Goal: Book appointment/travel/reservation

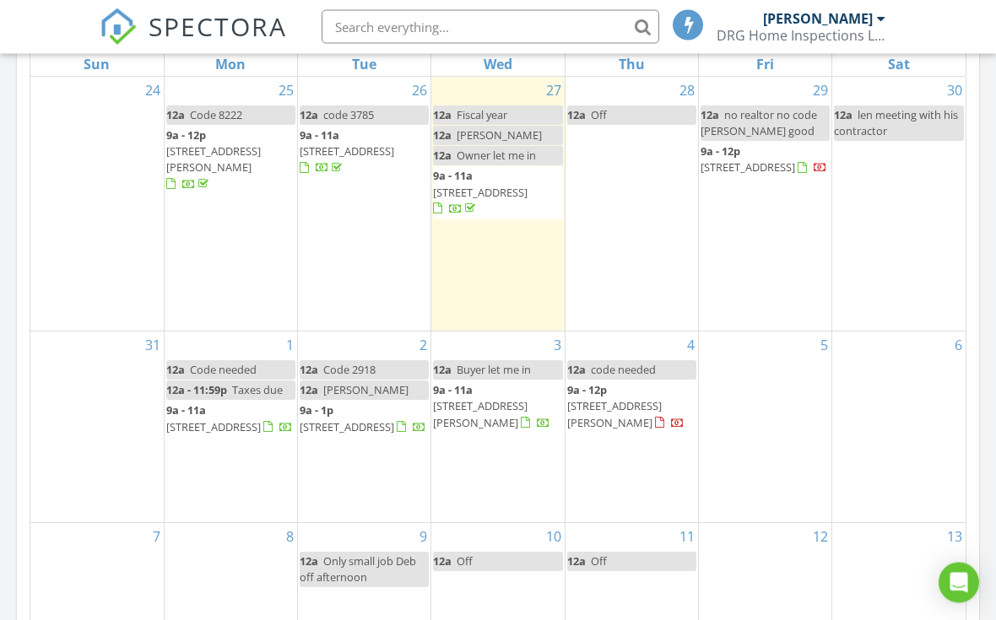
scroll to position [862, 0]
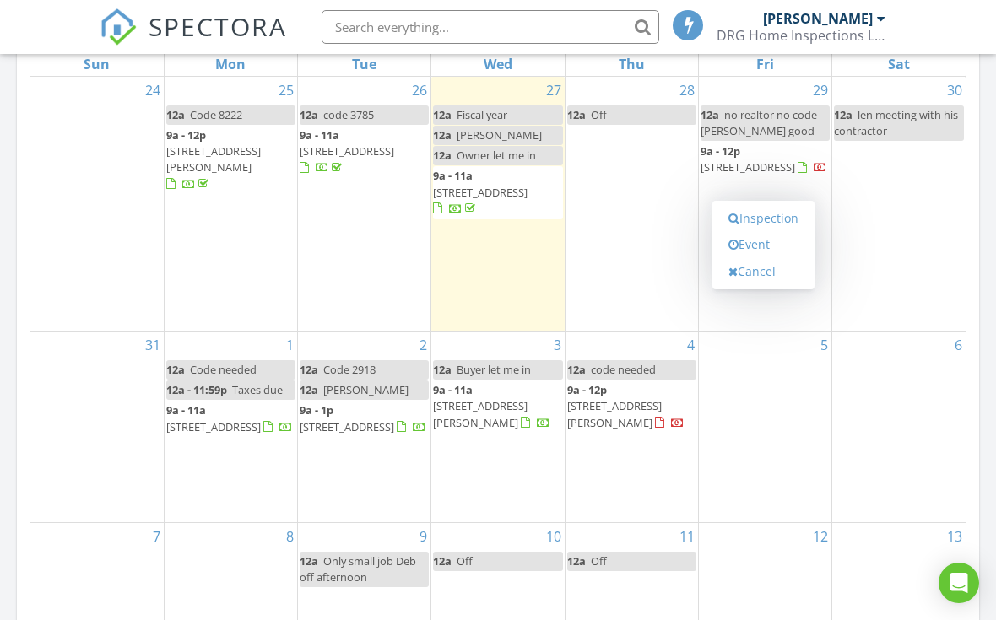
click at [766, 251] on link "Event" at bounding box center [763, 244] width 87 height 27
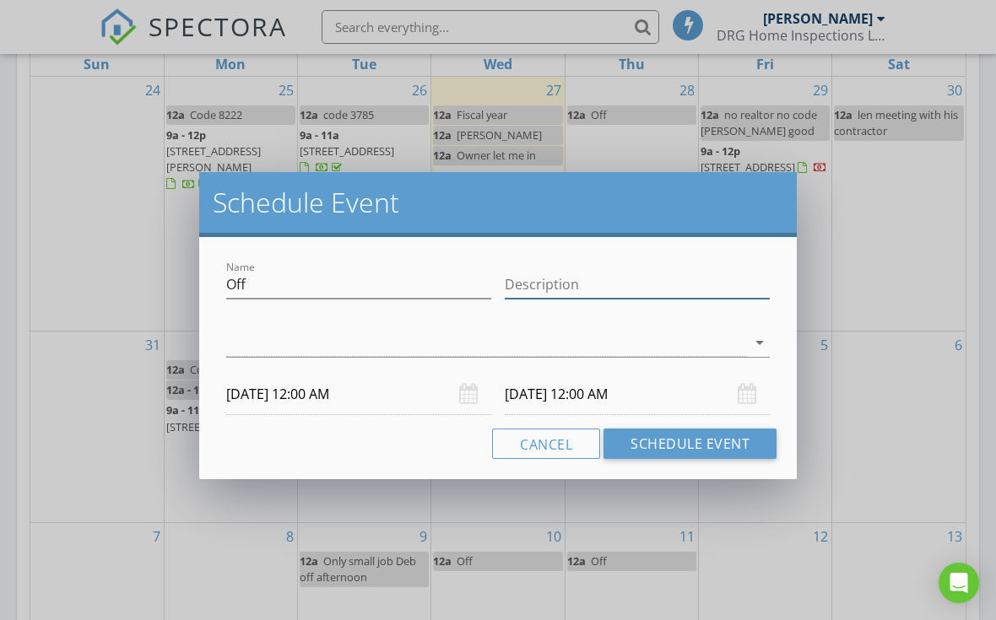
click at [653, 290] on input "Description" at bounding box center [637, 285] width 265 height 28
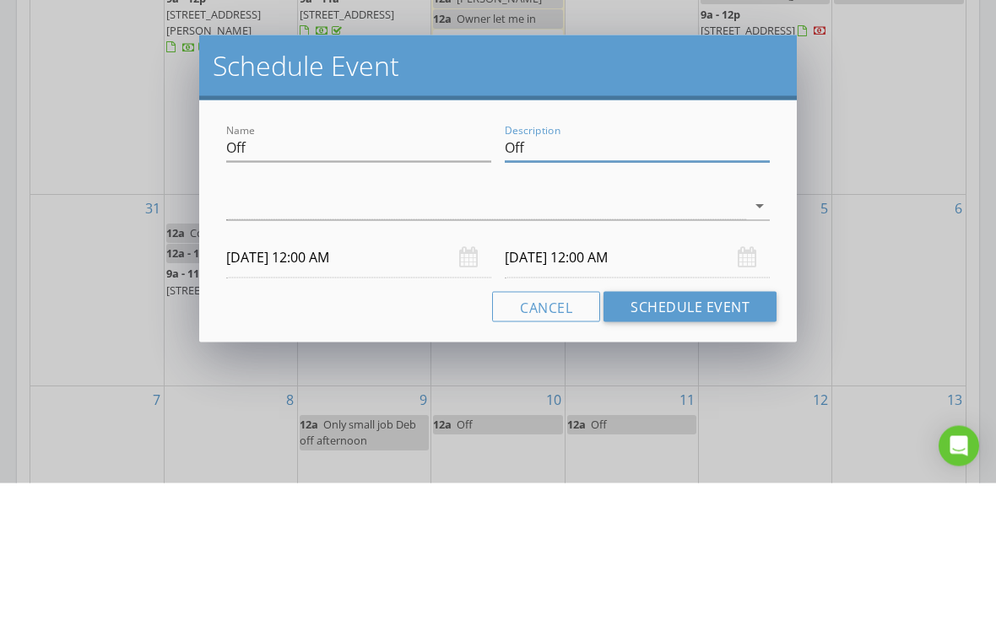
type input "Off"
click at [469, 329] on div at bounding box center [486, 343] width 520 height 28
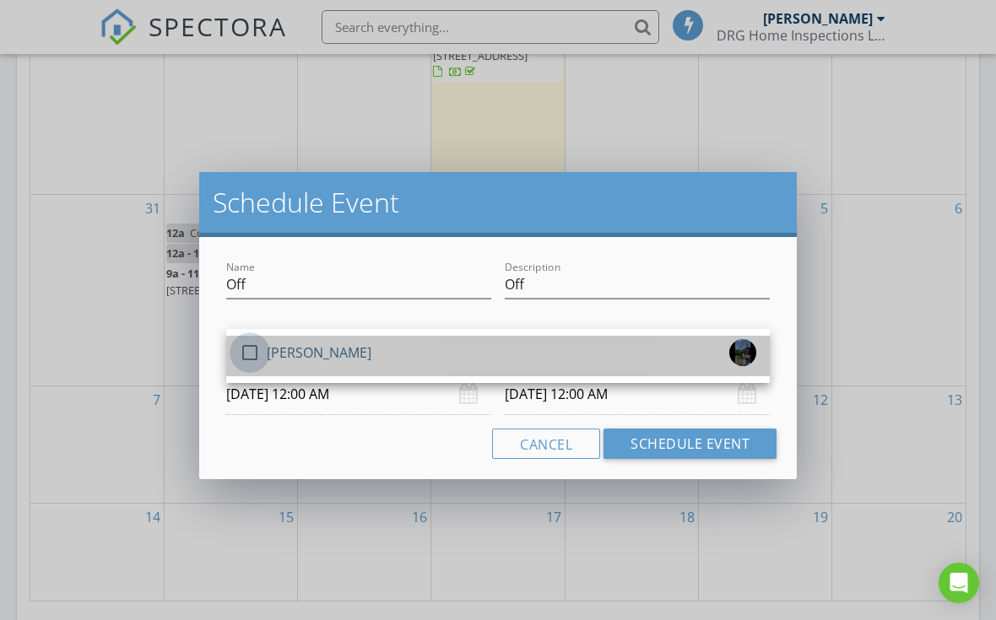
click at [257, 353] on div at bounding box center [250, 352] width 29 height 29
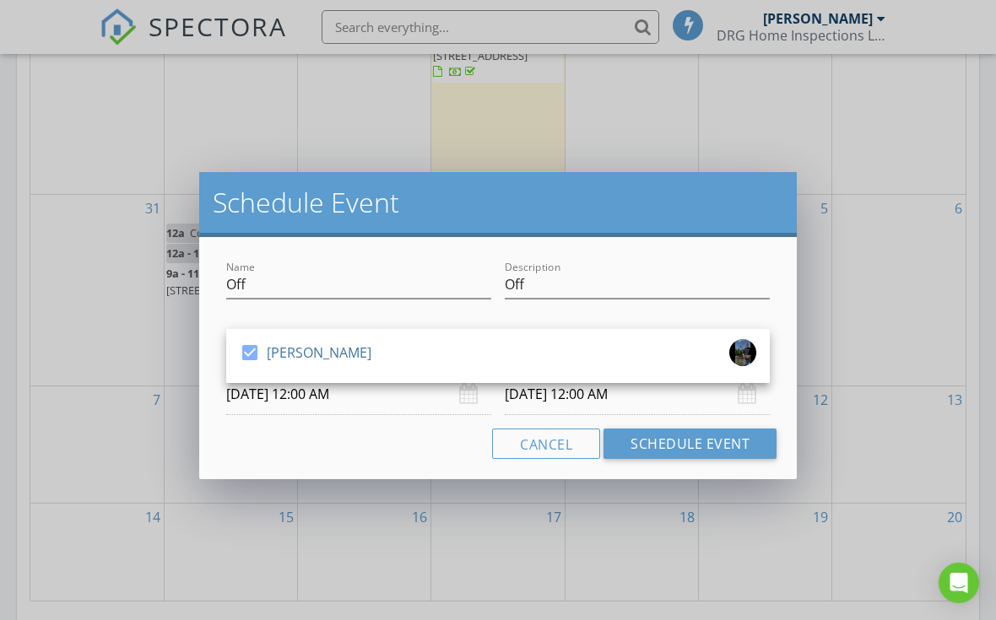
click at [696, 447] on button "Schedule Event" at bounding box center [690, 444] width 173 height 30
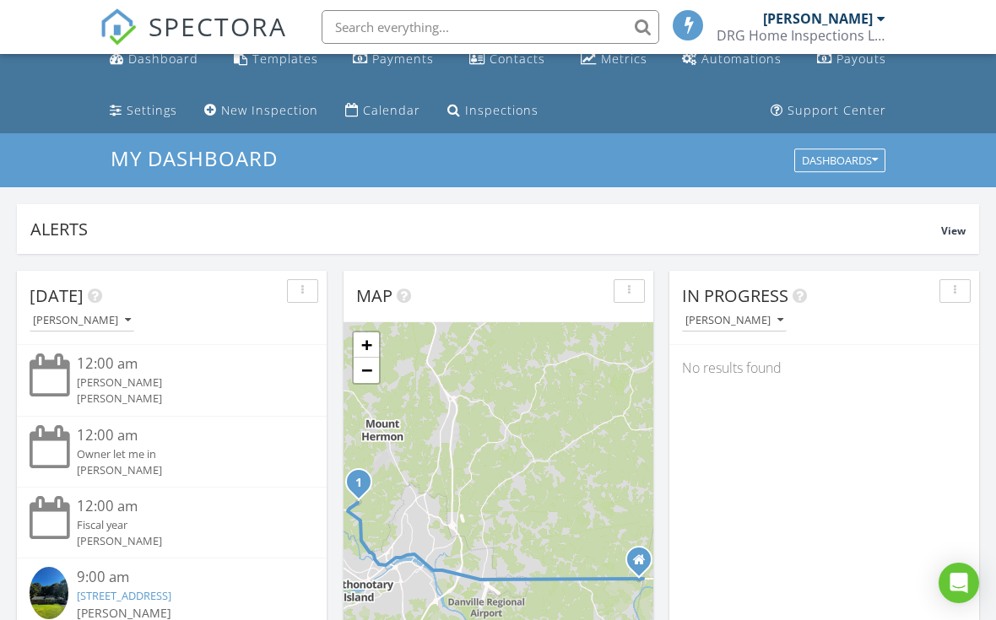
scroll to position [0, 0]
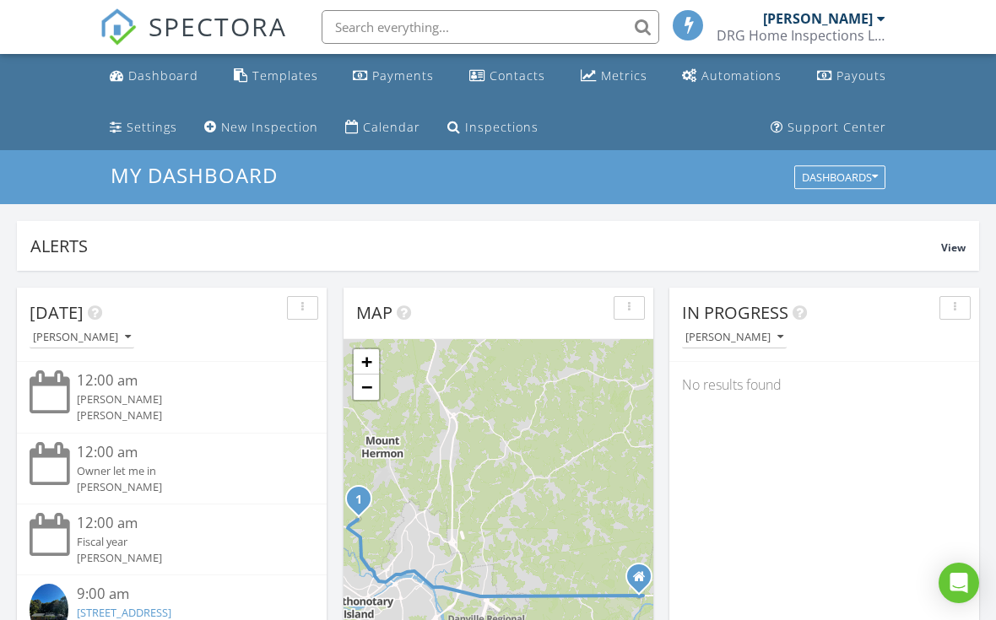
click at [513, 133] on div "Inspections" at bounding box center [501, 127] width 73 height 16
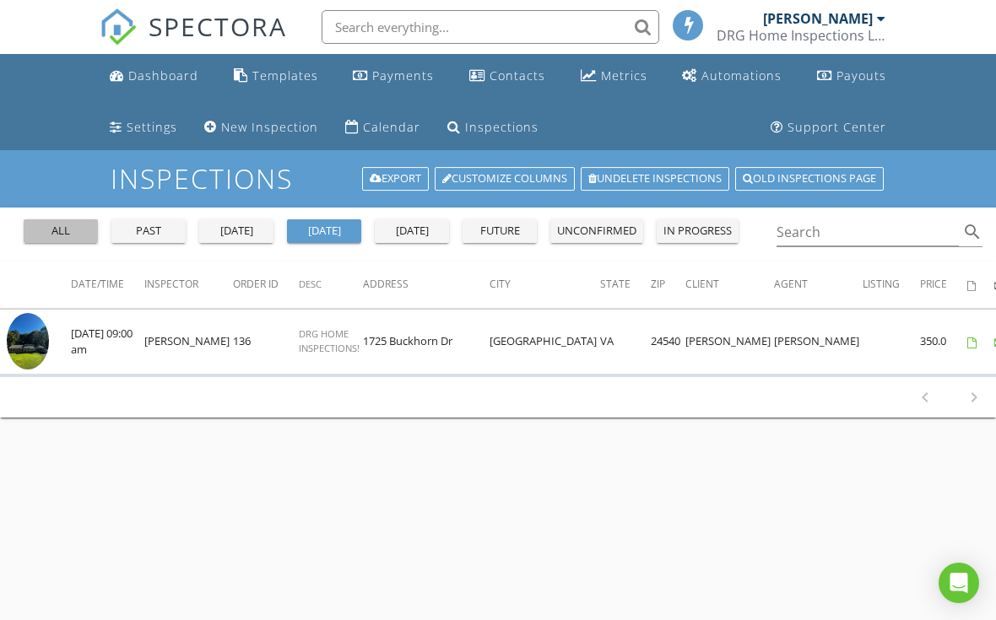
click at [57, 232] on div "all" at bounding box center [60, 231] width 61 height 17
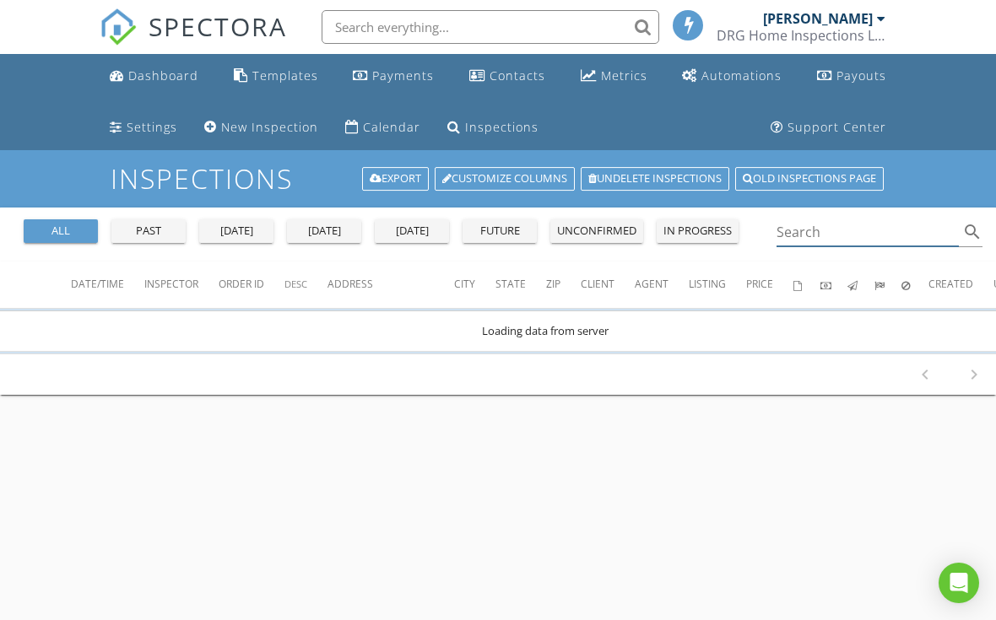
click at [854, 243] on input "Search" at bounding box center [868, 233] width 182 height 28
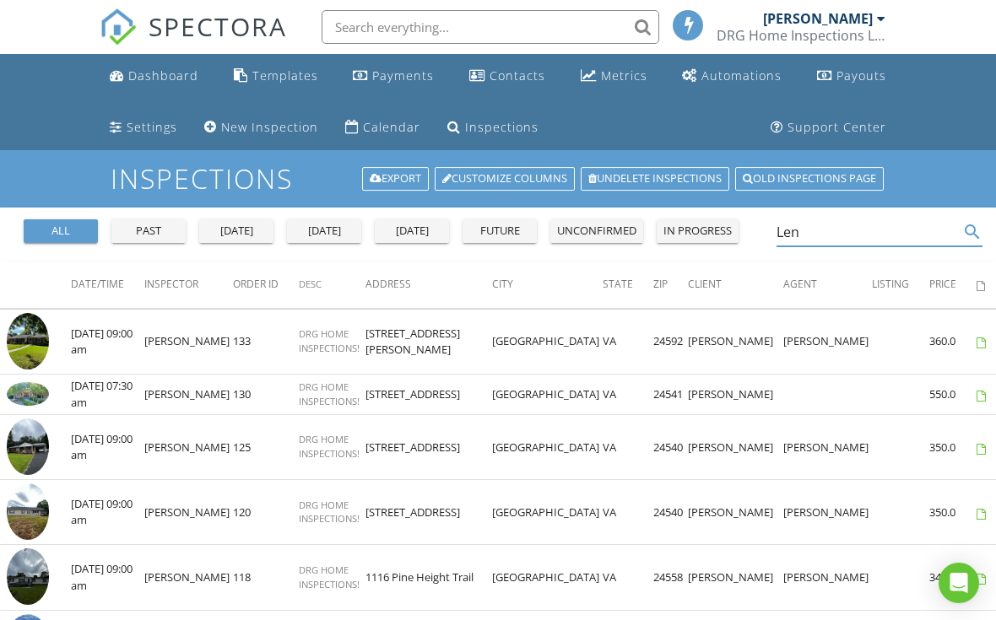
type input "Len"
click at [150, 30] on span "SPECTORA" at bounding box center [218, 25] width 138 height 35
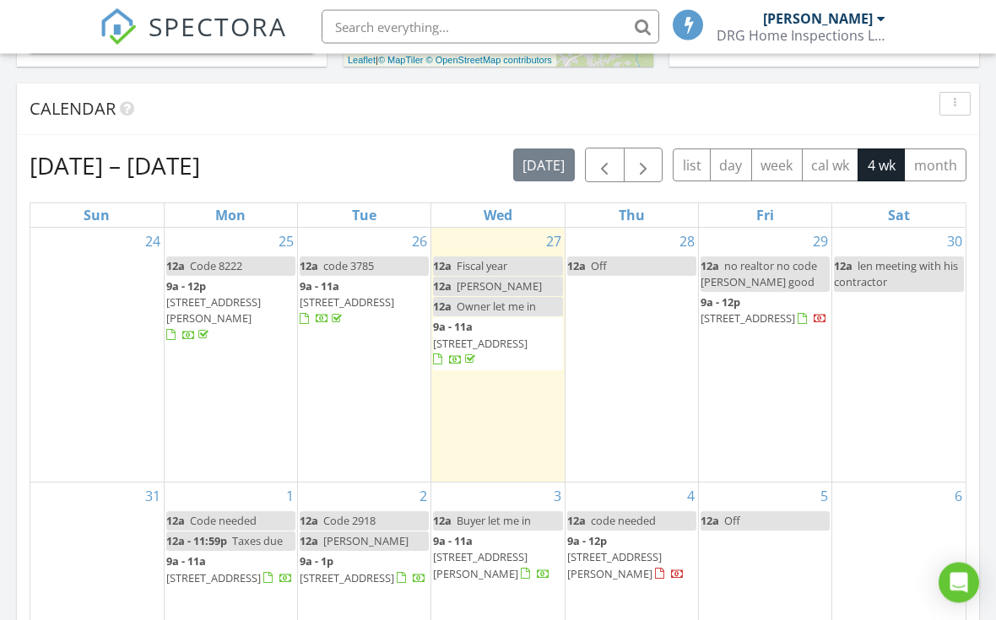
scroll to position [711, 0]
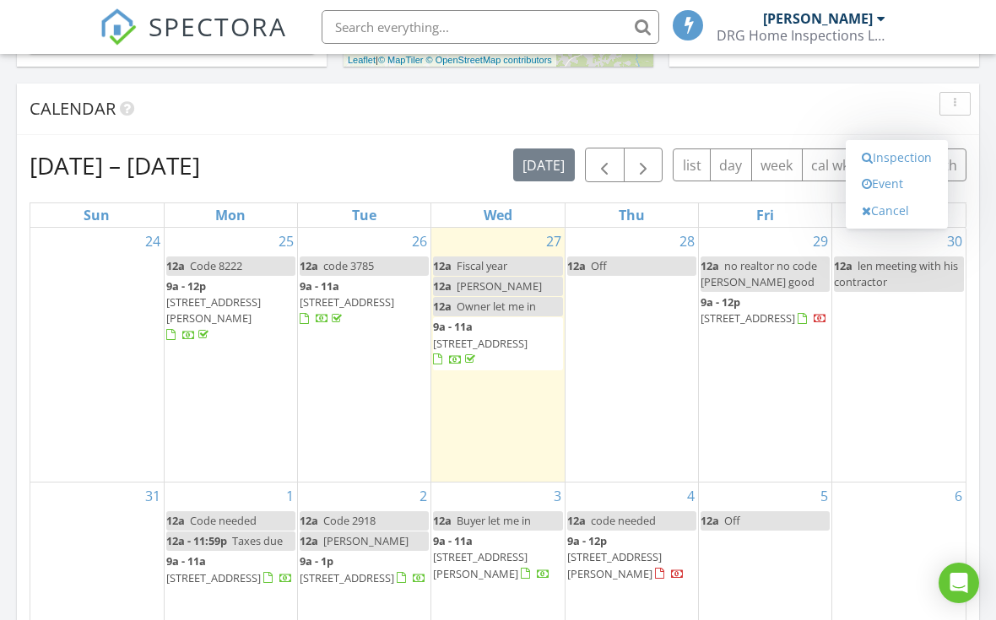
click at [909, 187] on link "Event" at bounding box center [896, 184] width 87 height 27
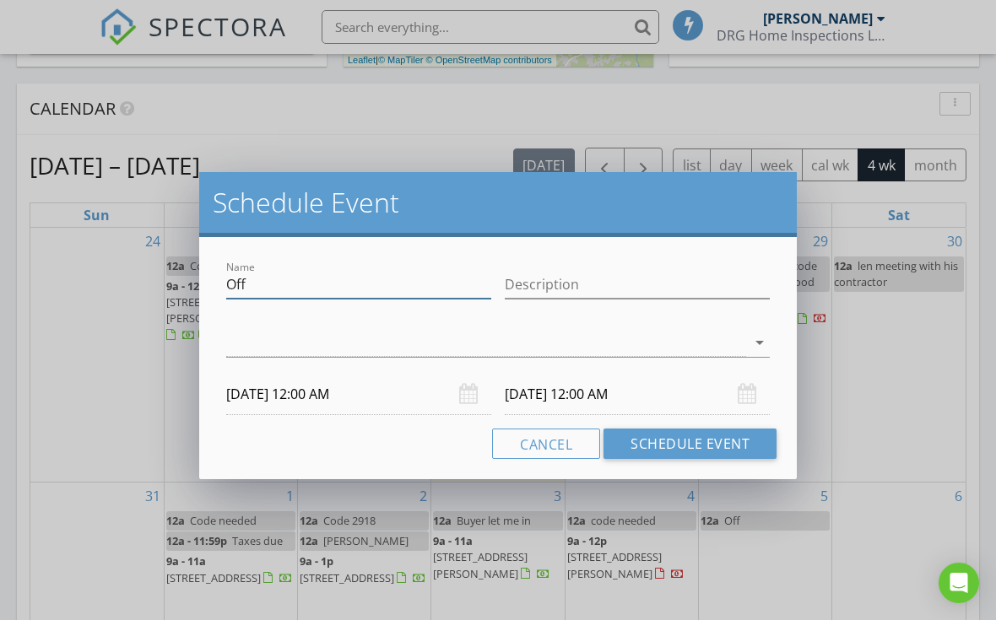
click at [340, 278] on input "Off" at bounding box center [358, 285] width 265 height 28
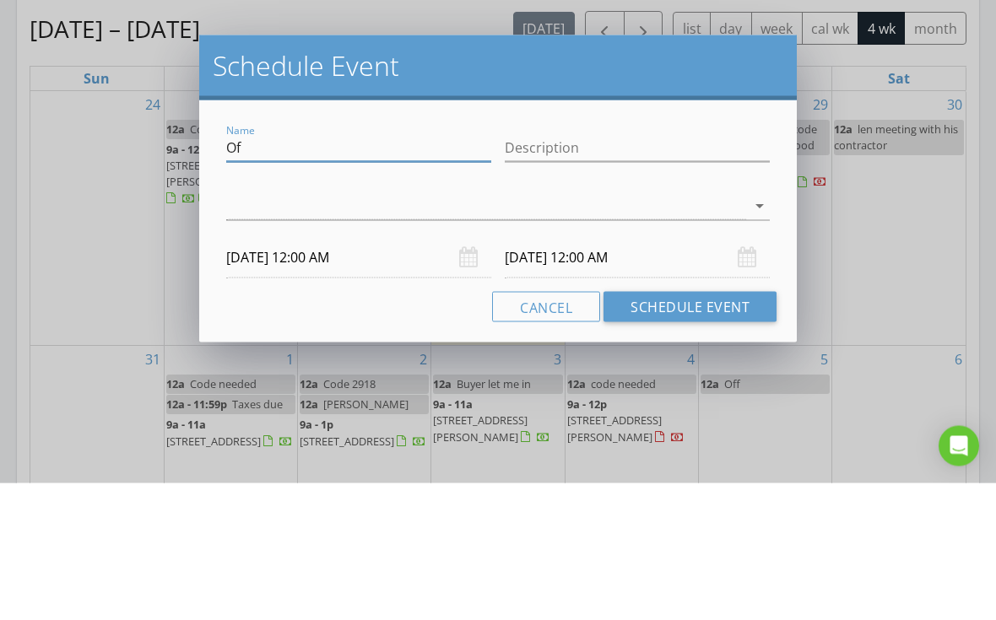
type input "O"
type input "234 magnolia dr"
click at [619, 271] on input "Description" at bounding box center [637, 285] width 265 height 28
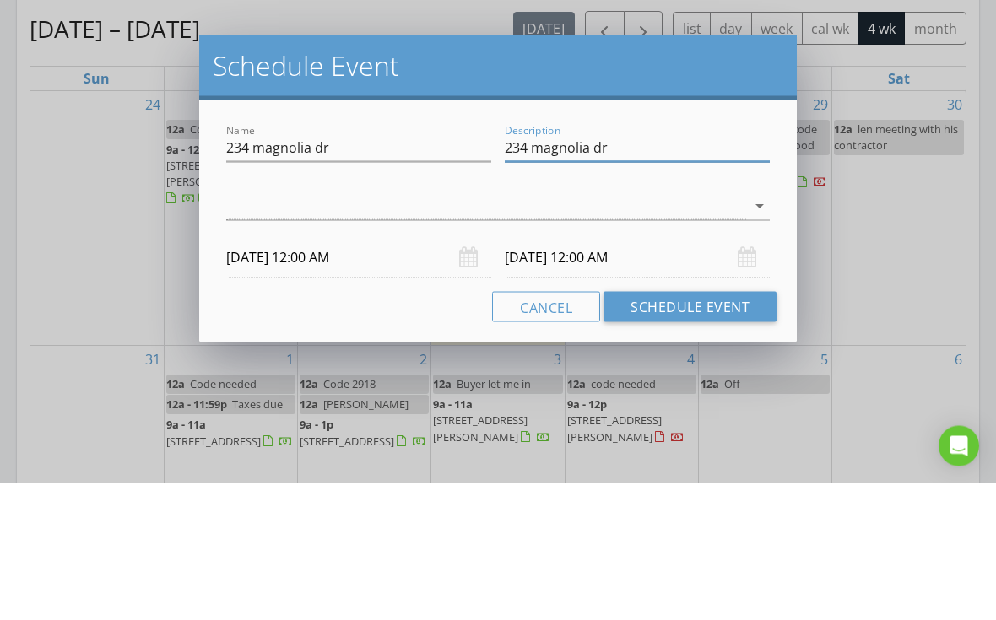
type input "234 magnolia dr"
click at [417, 329] on div at bounding box center [486, 343] width 520 height 28
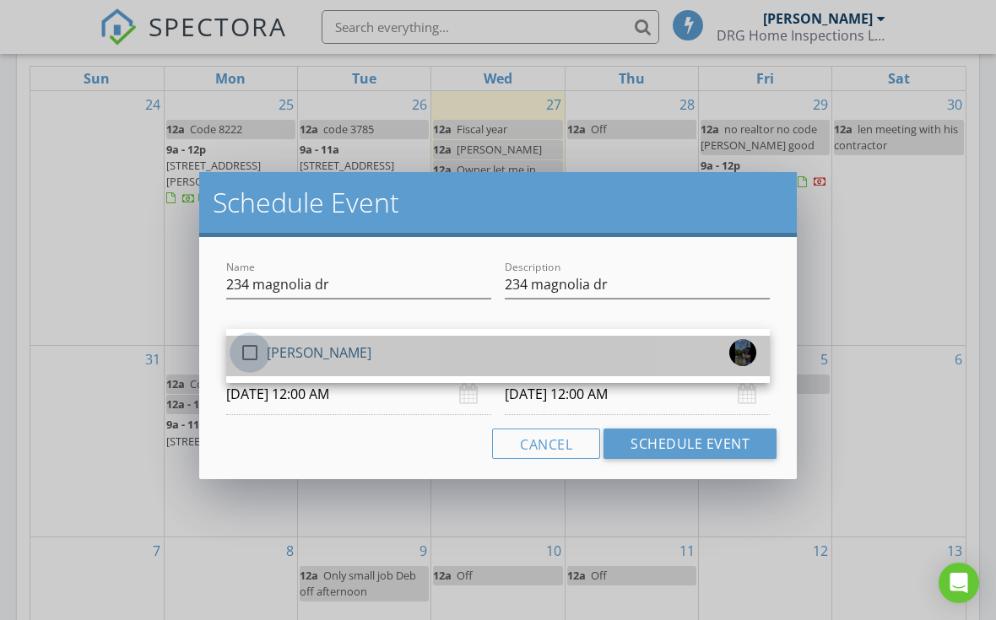
click at [257, 350] on div at bounding box center [250, 352] width 29 height 29
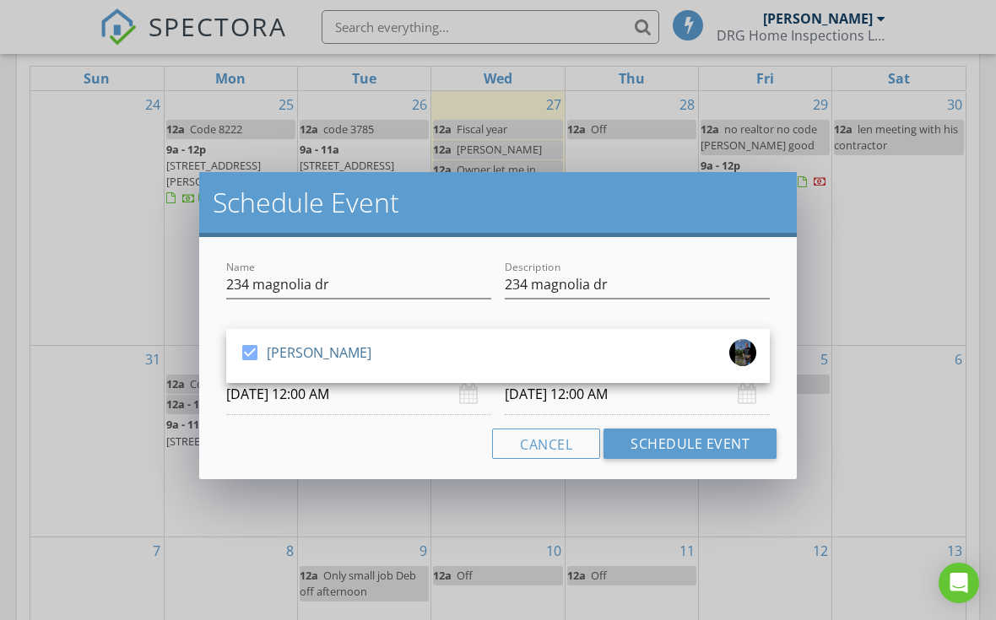
click at [674, 445] on button "Schedule Event" at bounding box center [690, 444] width 173 height 30
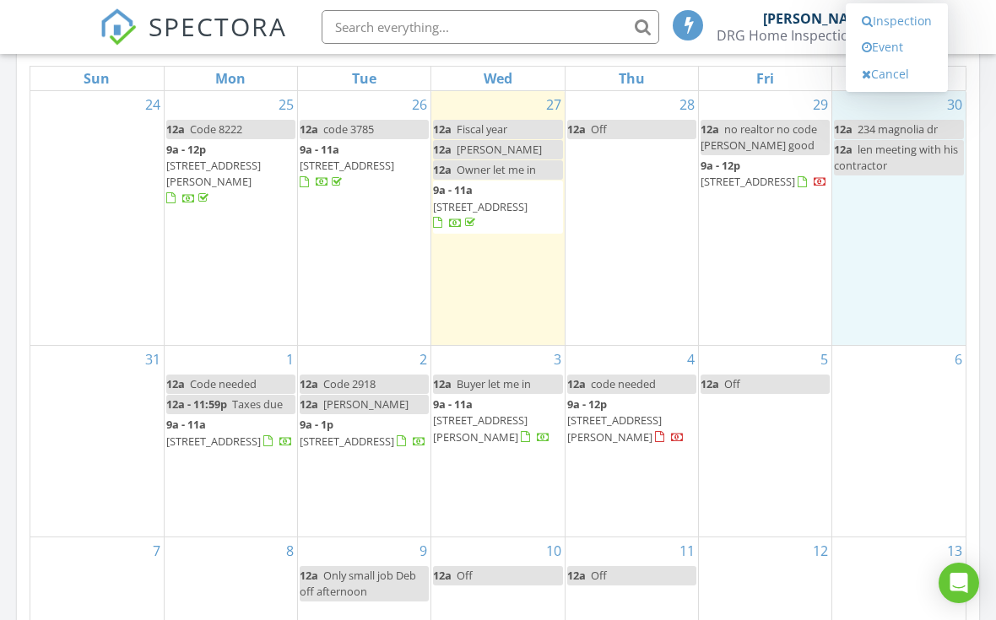
click at [903, 57] on link "Event" at bounding box center [896, 47] width 87 height 27
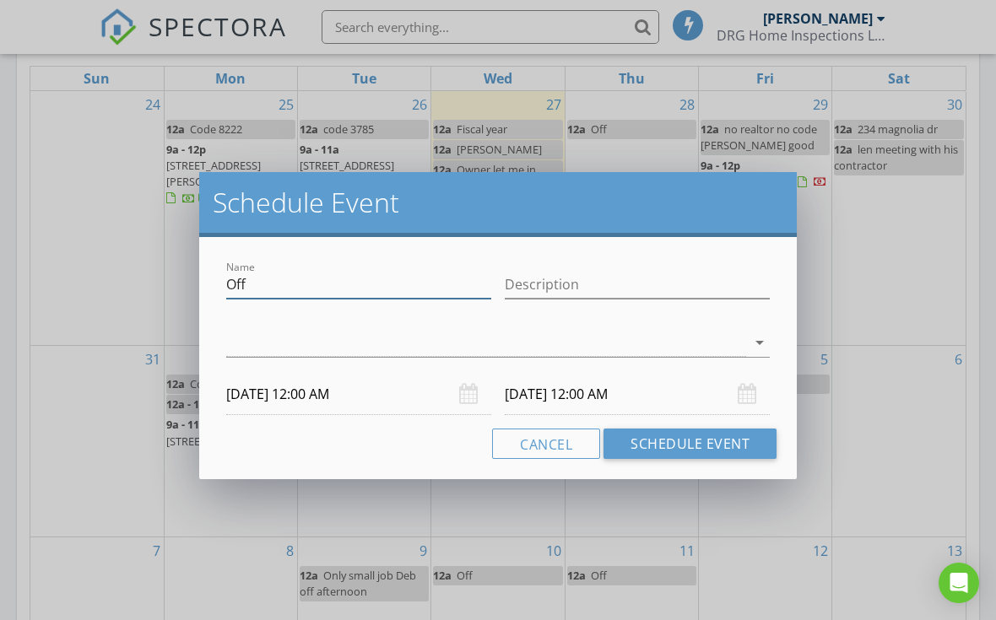
click at [317, 284] on input "Off" at bounding box center [358, 285] width 265 height 28
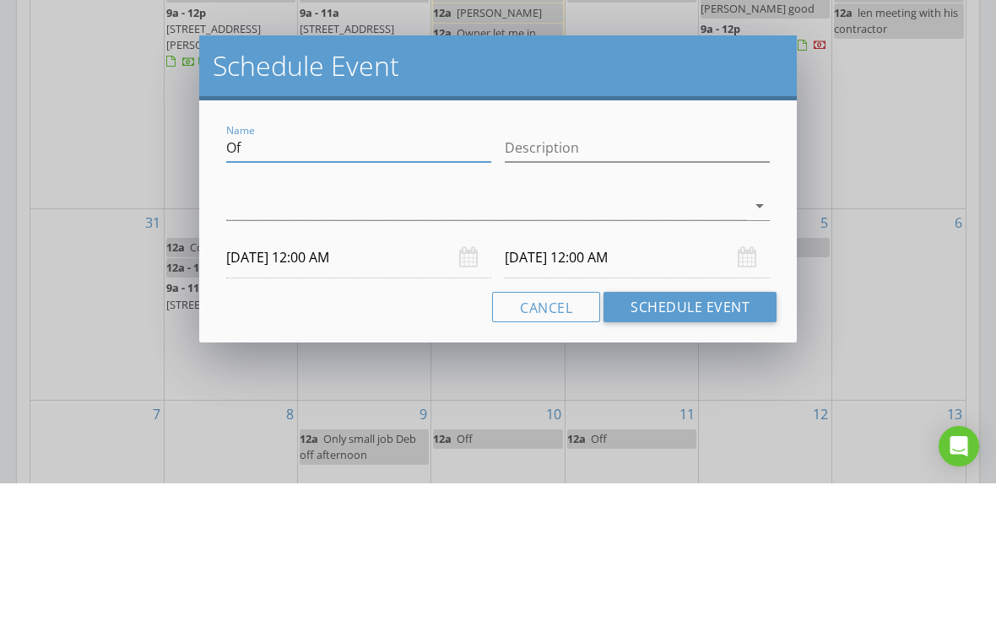
type input "O"
type input "855"
click at [605, 271] on input "Description" at bounding box center [637, 285] width 265 height 28
type input "855"
click at [363, 329] on div at bounding box center [486, 343] width 520 height 28
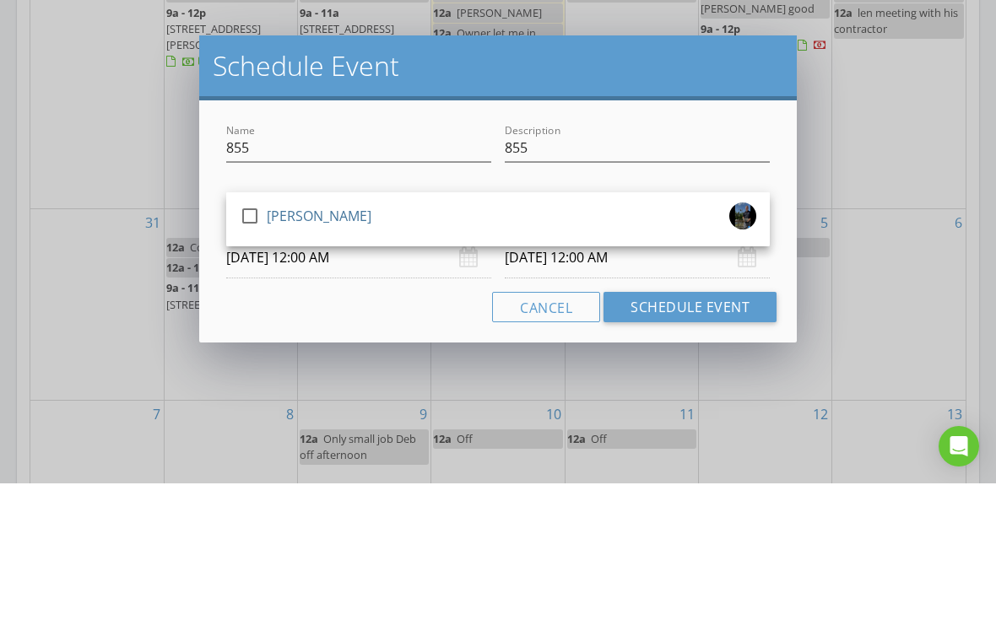
scroll to position [984, 0]
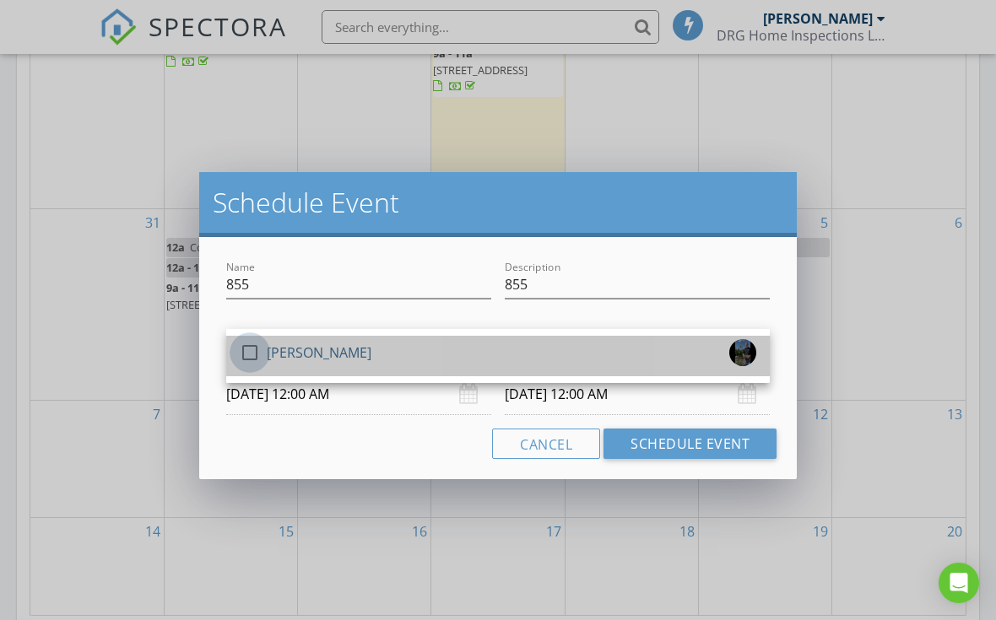
click at [257, 349] on div at bounding box center [250, 352] width 29 height 29
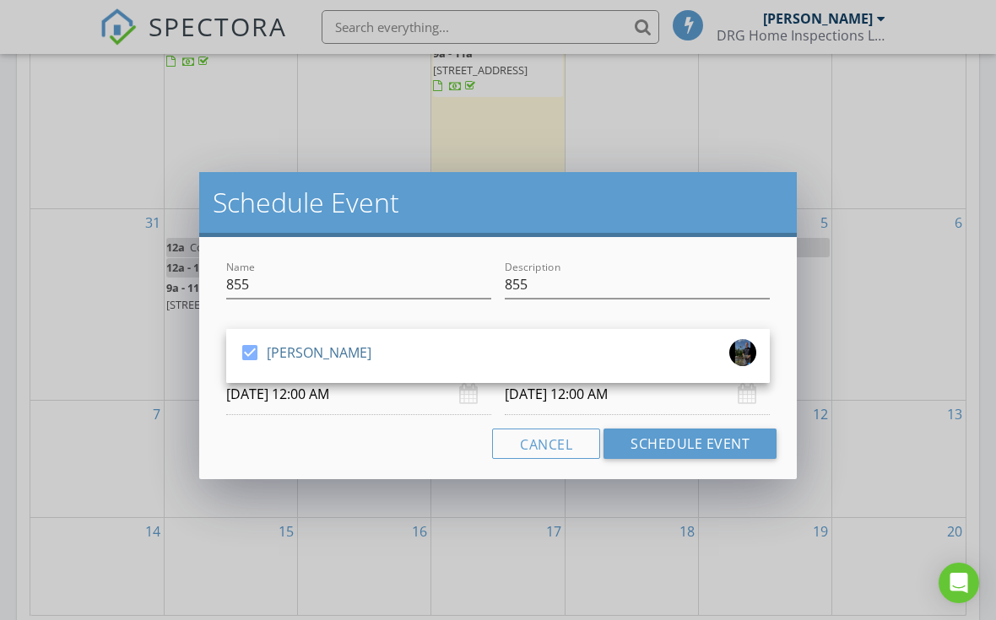
click at [704, 442] on button "Schedule Event" at bounding box center [690, 444] width 173 height 30
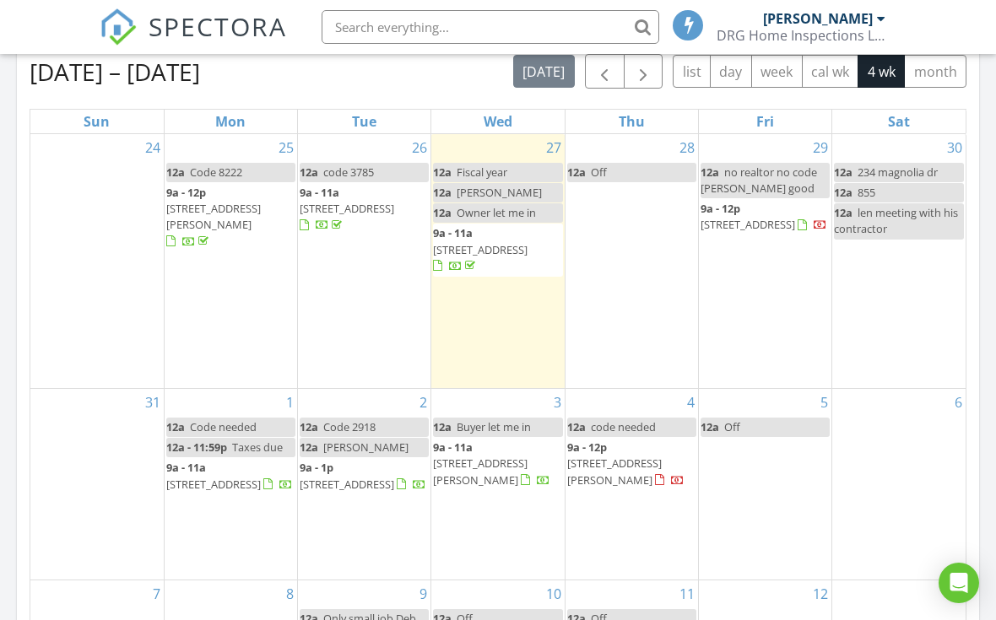
scroll to position [802, 0]
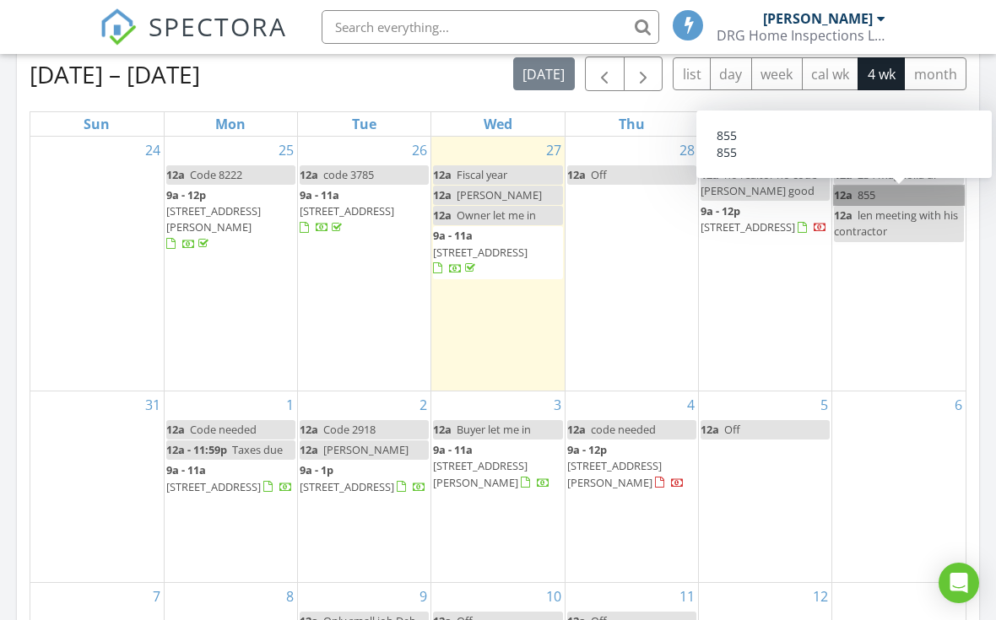
click at [929, 199] on link "12a 855" at bounding box center [899, 195] width 130 height 19
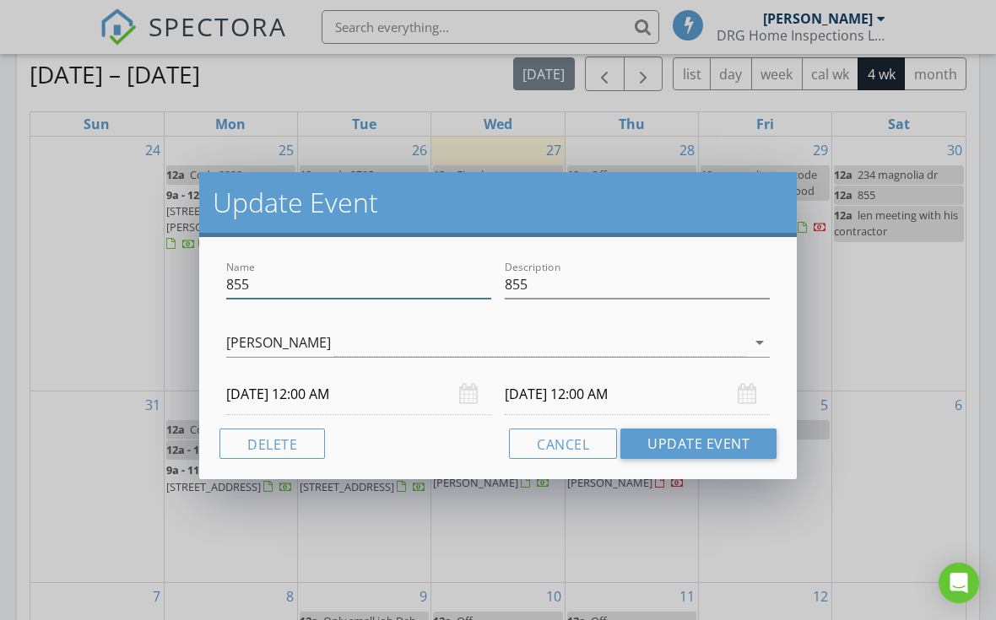
click at [400, 292] on input "855" at bounding box center [358, 285] width 265 height 28
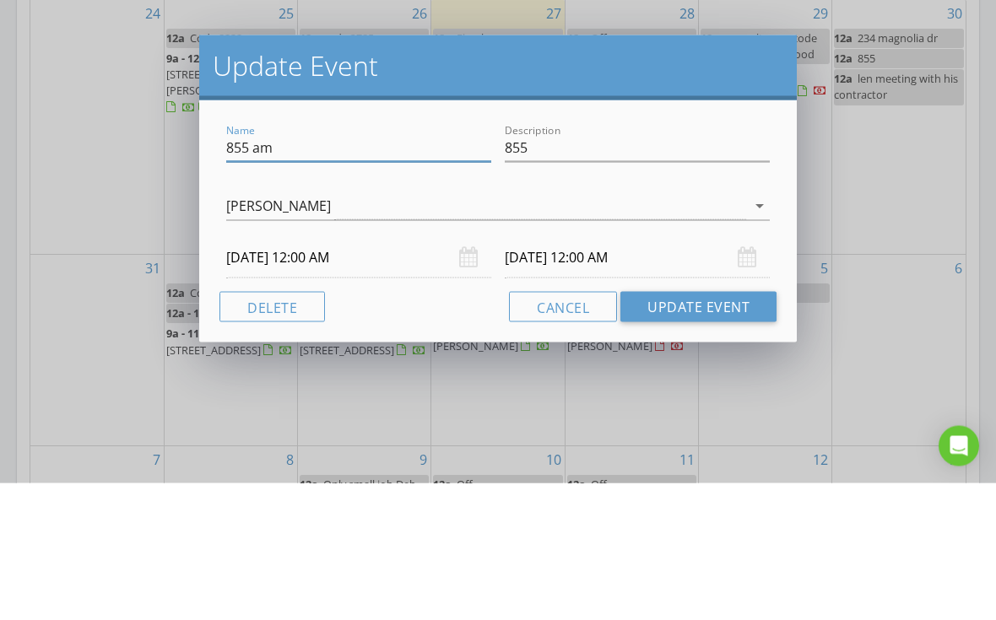
type input "855 am"
click at [631, 271] on input "855" at bounding box center [637, 285] width 265 height 28
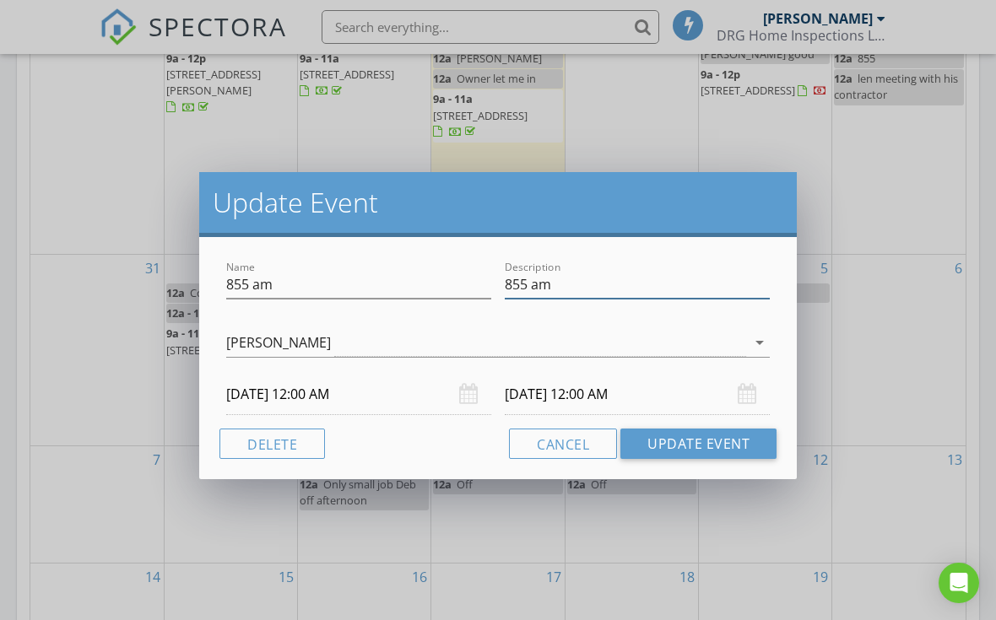
type input "855 am"
click at [721, 446] on button "Update Event" at bounding box center [698, 444] width 156 height 30
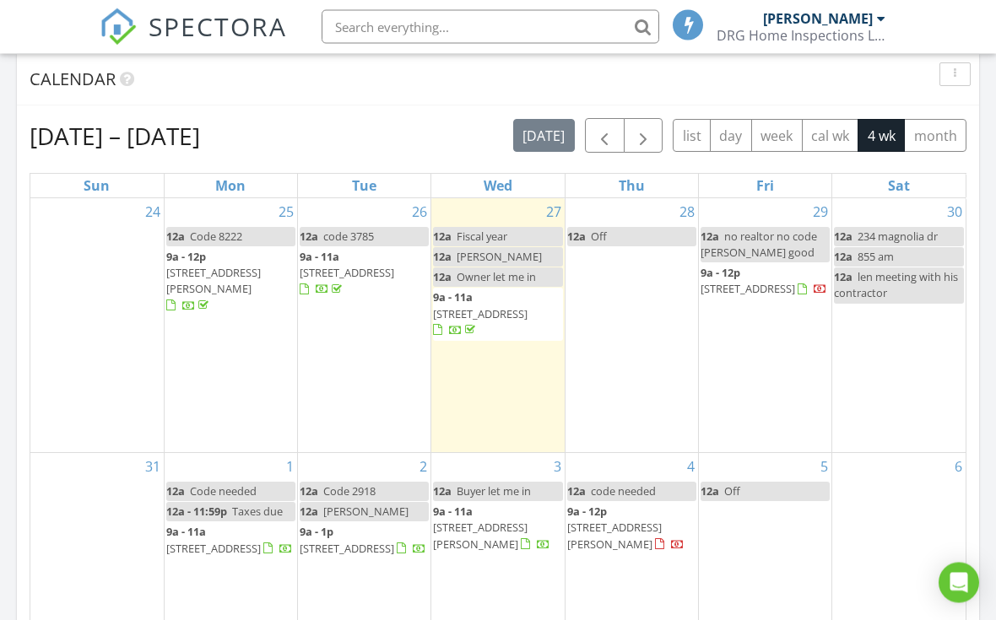
scroll to position [732, 0]
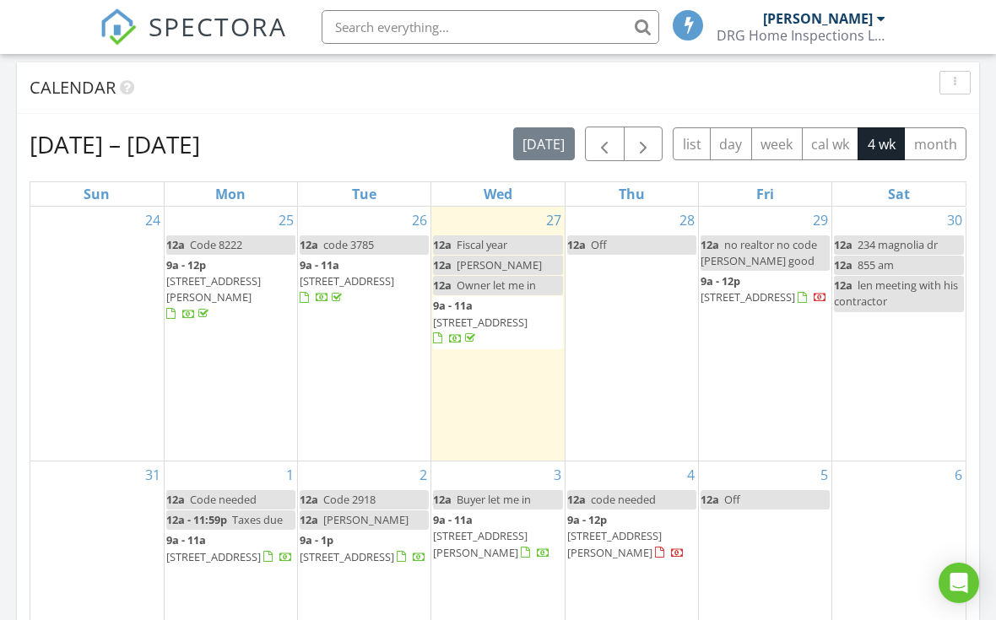
click at [614, 149] on span "button" at bounding box center [604, 144] width 20 height 20
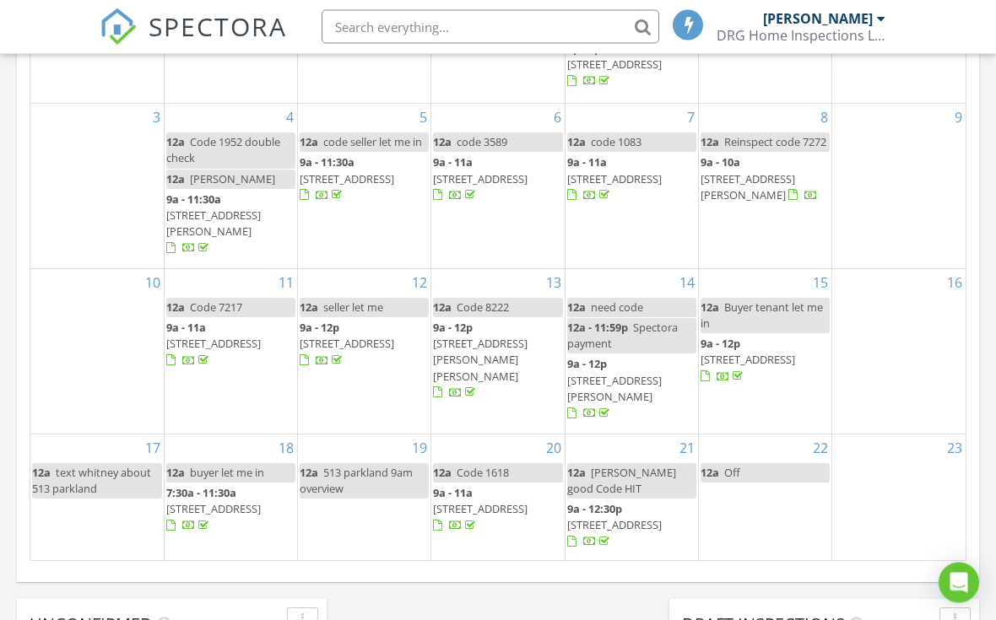
scroll to position [1040, 0]
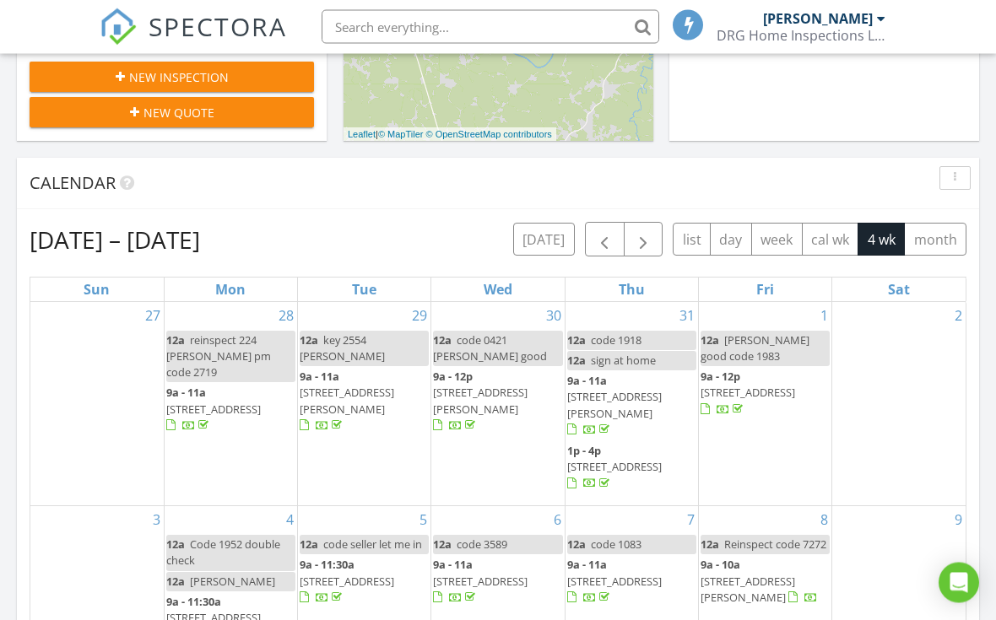
click at [553, 244] on button "[DATE]" at bounding box center [544, 240] width 62 height 33
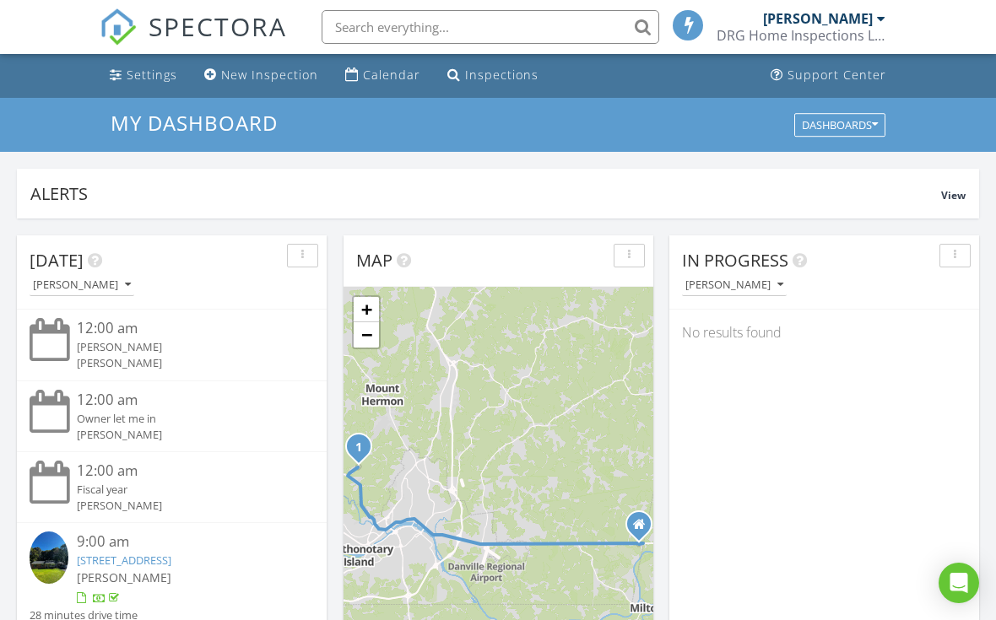
scroll to position [0, 0]
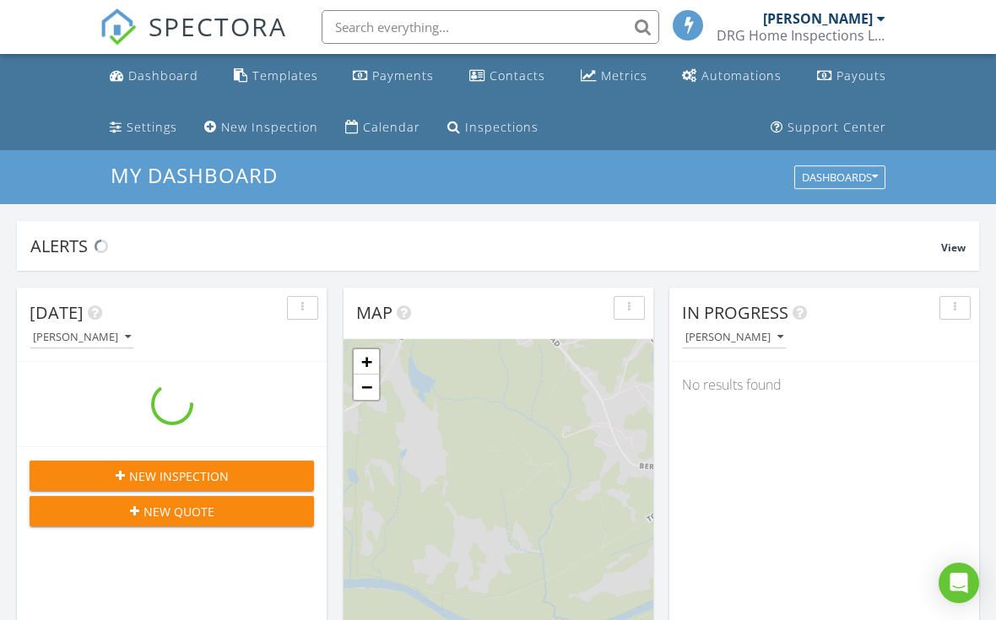
scroll to position [1537, 997]
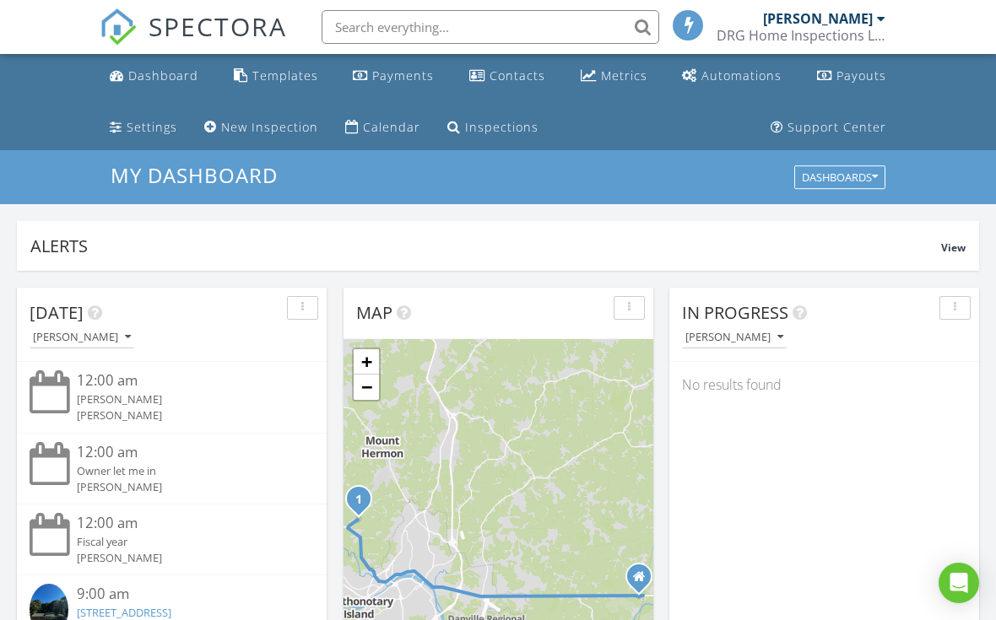
click at [416, 81] on div "Payments" at bounding box center [403, 76] width 62 height 16
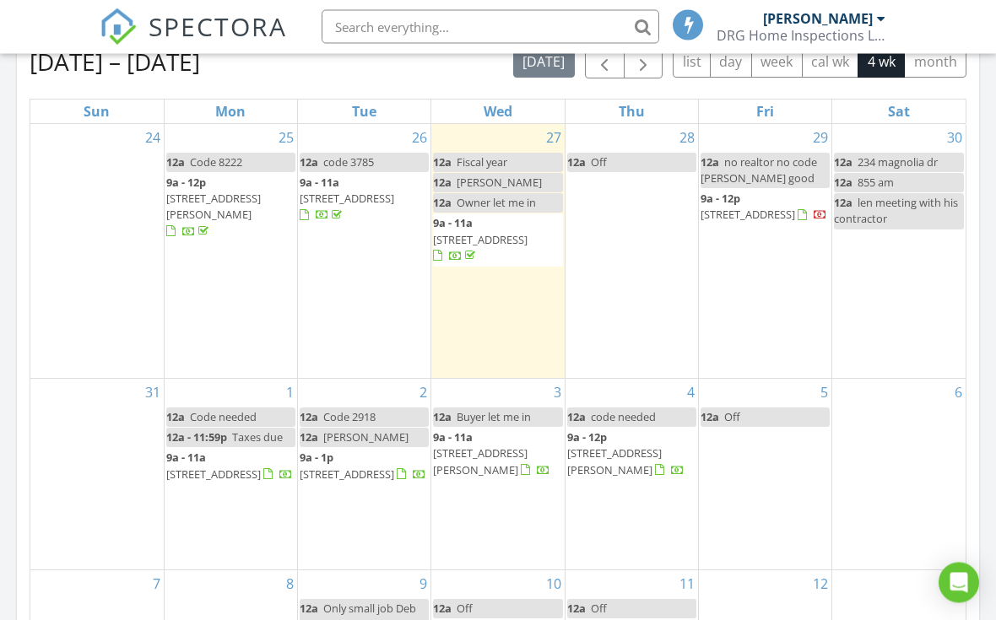
scroll to position [810, 0]
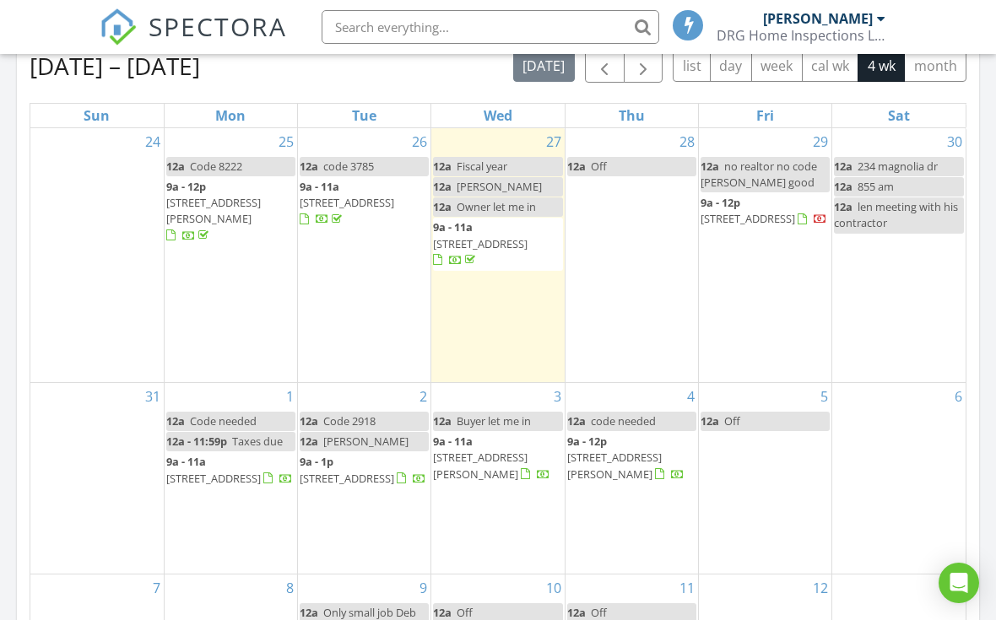
click at [81, 285] on div "24" at bounding box center [96, 255] width 133 height 254
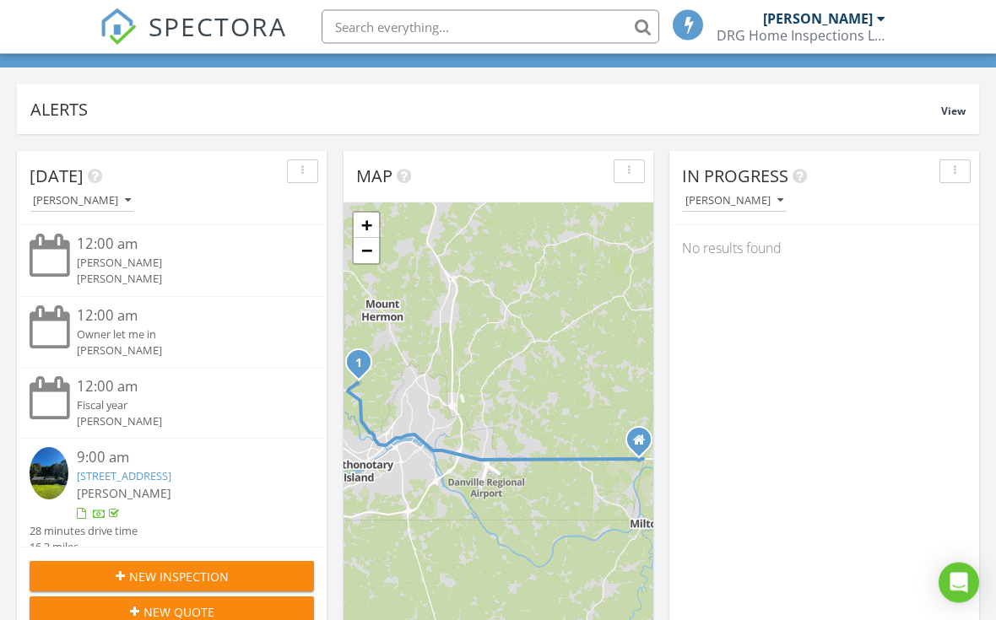
scroll to position [0, 0]
